Goal: Task Accomplishment & Management: Use online tool/utility

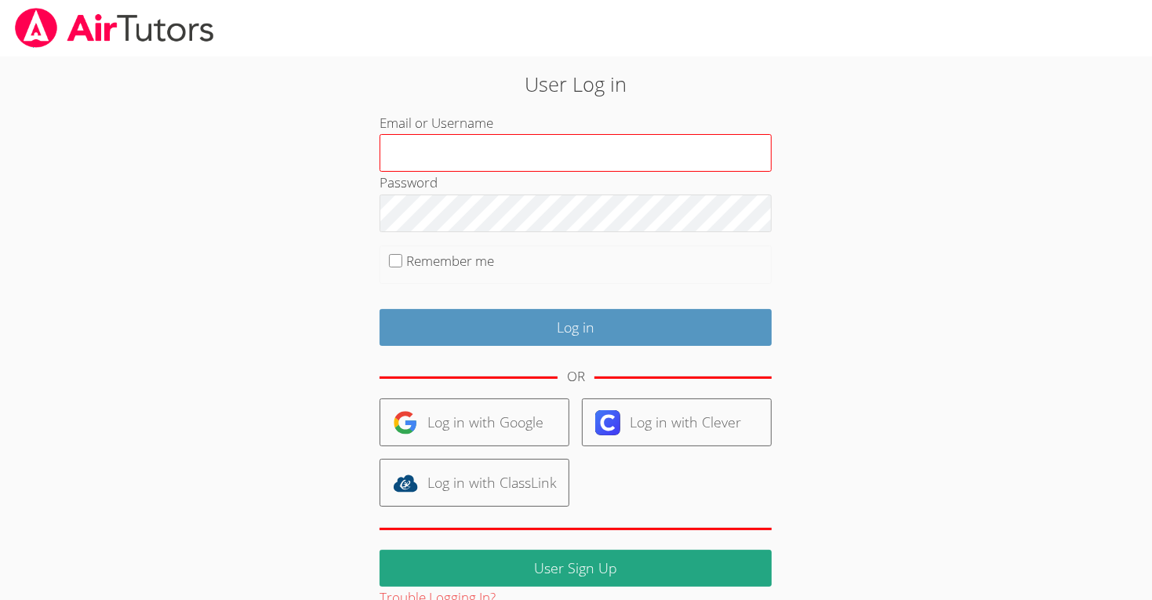
click at [749, 144] on input "Email or Username" at bounding box center [575, 153] width 392 height 38
type input "m.chamizo1@lodiusd.org"
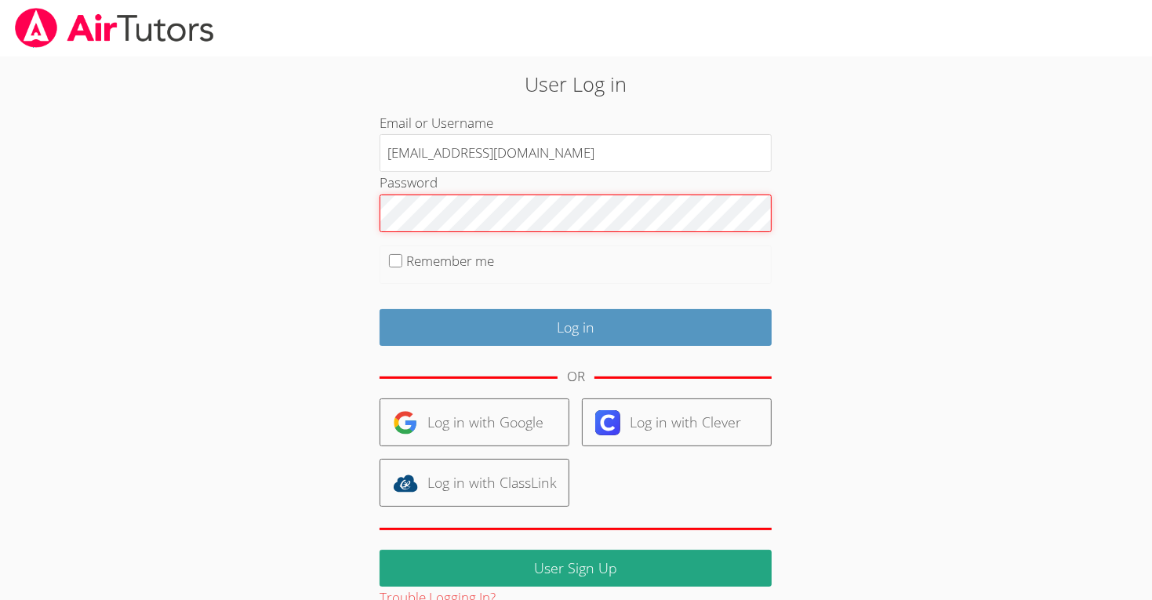
click at [379, 309] on input "Log in" at bounding box center [575, 327] width 392 height 37
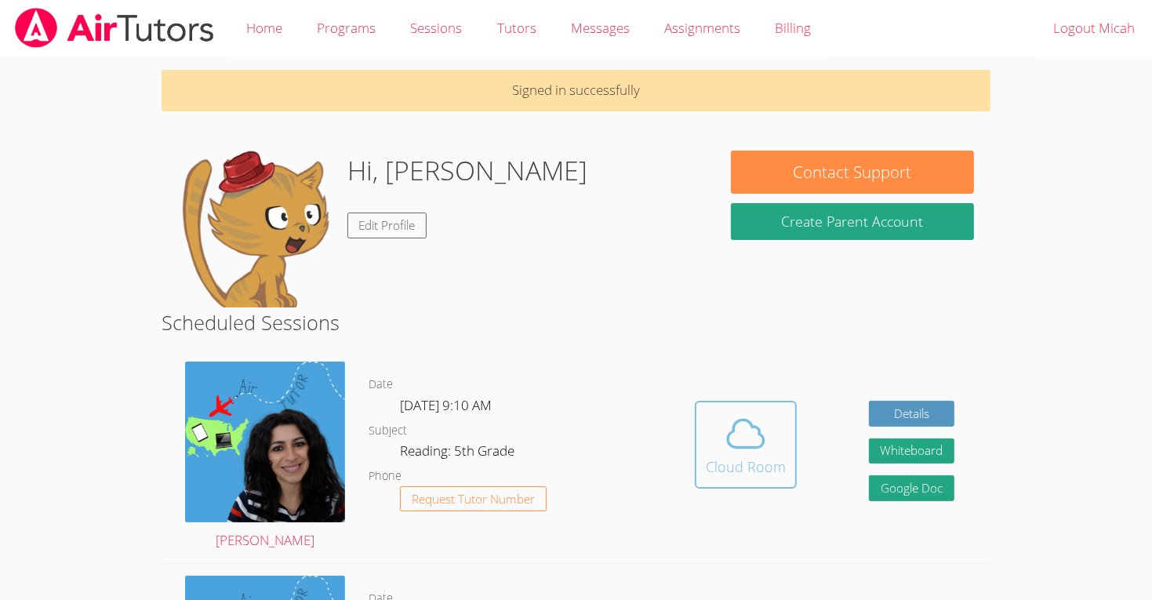
click at [751, 445] on icon at bounding box center [746, 433] width 36 height 27
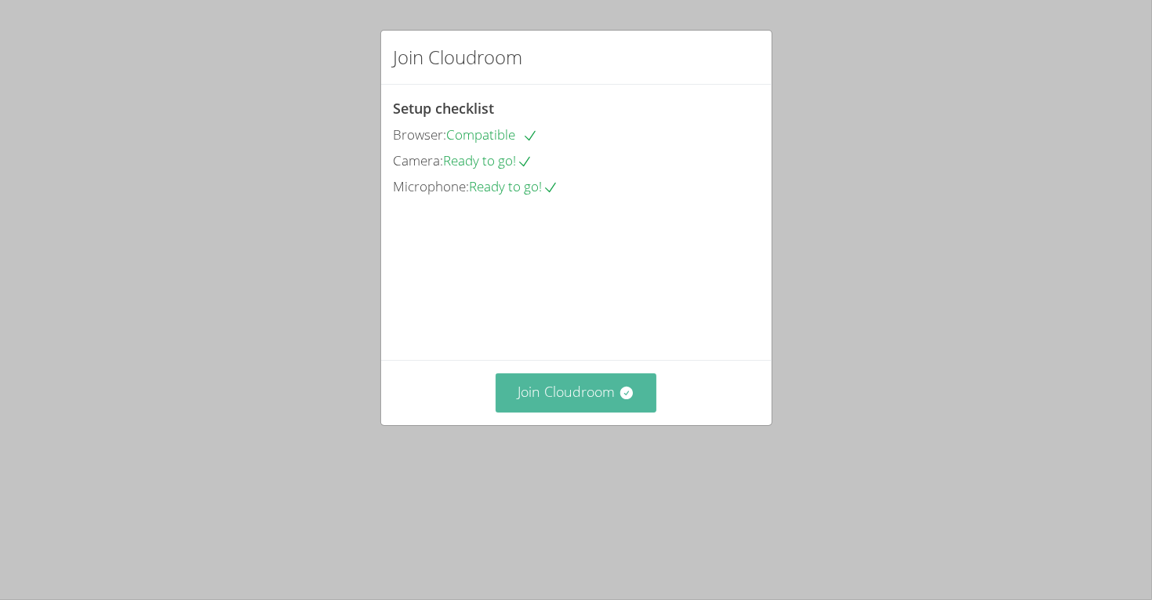
click at [571, 412] on button "Join Cloudroom" at bounding box center [576, 392] width 161 height 38
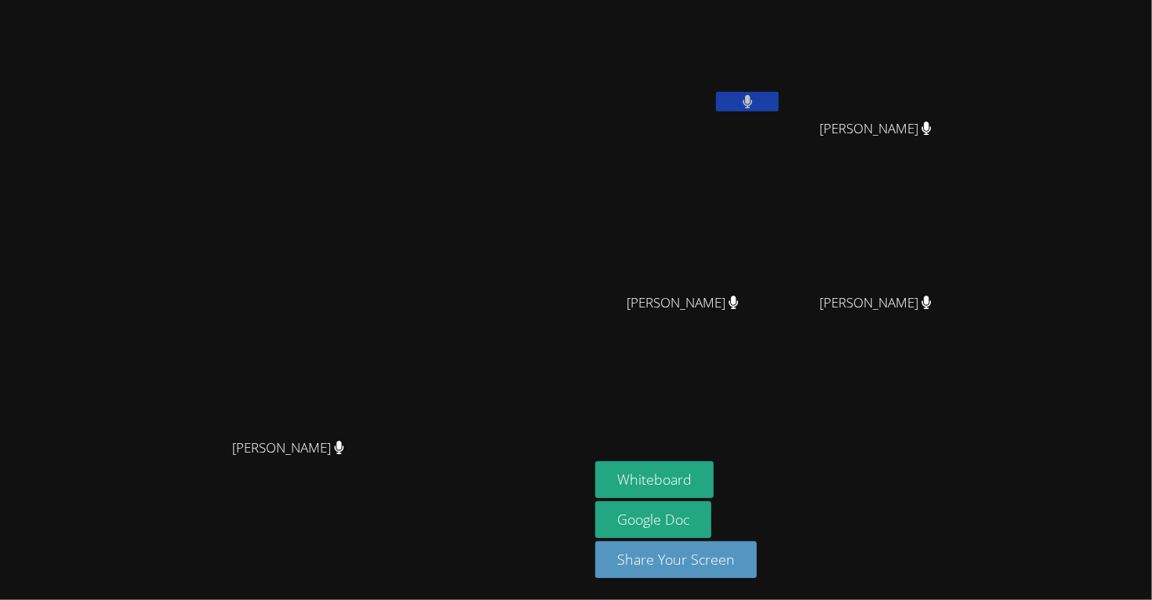
click at [779, 105] on button at bounding box center [747, 102] width 63 height 20
click at [714, 472] on button "Whiteboard" at bounding box center [654, 479] width 118 height 37
click at [779, 103] on button at bounding box center [747, 102] width 63 height 20
click at [779, 98] on button at bounding box center [747, 102] width 63 height 20
click at [779, 99] on button at bounding box center [747, 102] width 63 height 20
